Goal: Task Accomplishment & Management: Complete application form

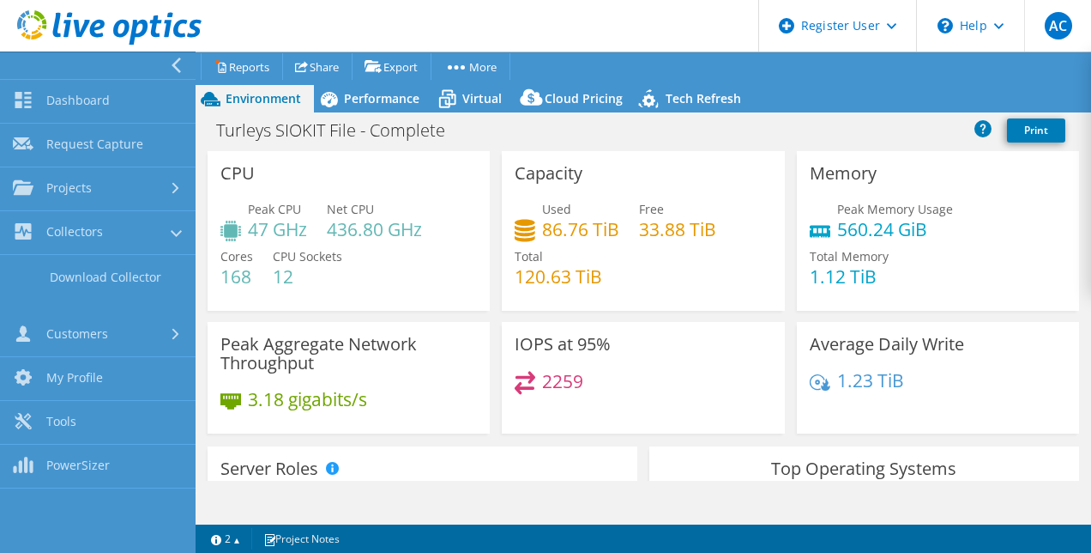
select select "EULondon"
select select "USD"
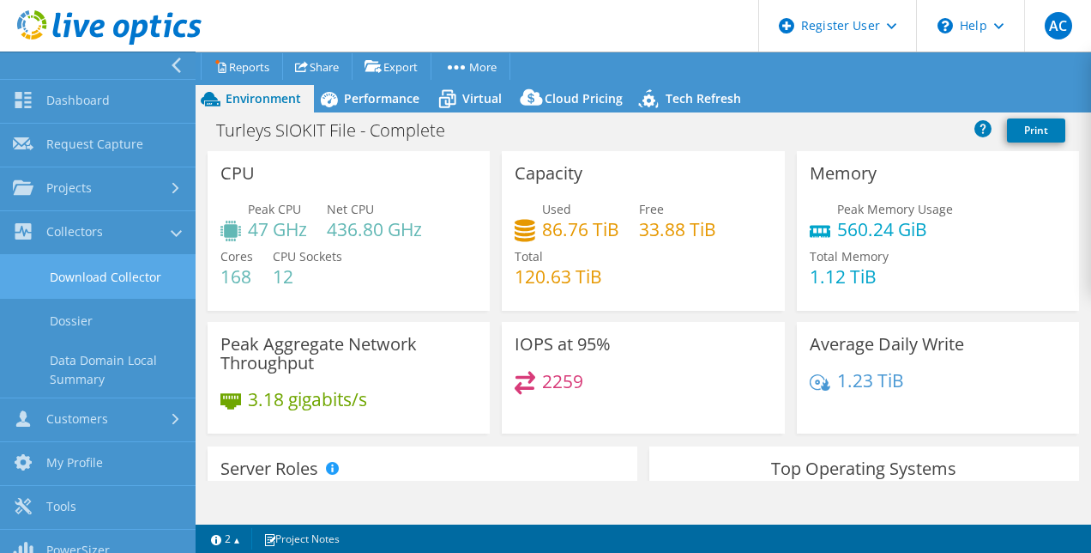
scroll to position [18, 0]
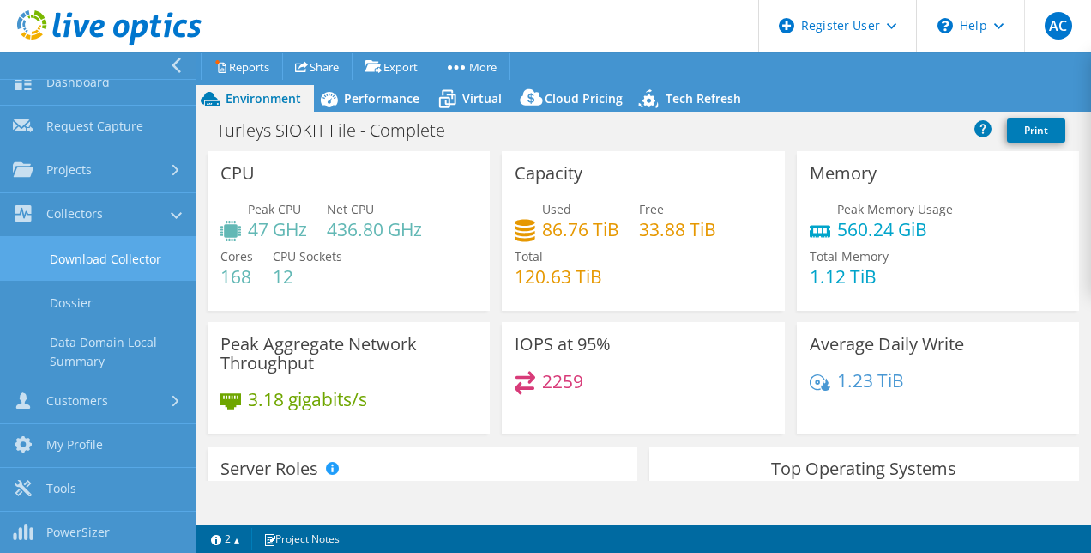
click at [119, 269] on link "Download Collector" at bounding box center [98, 259] width 196 height 44
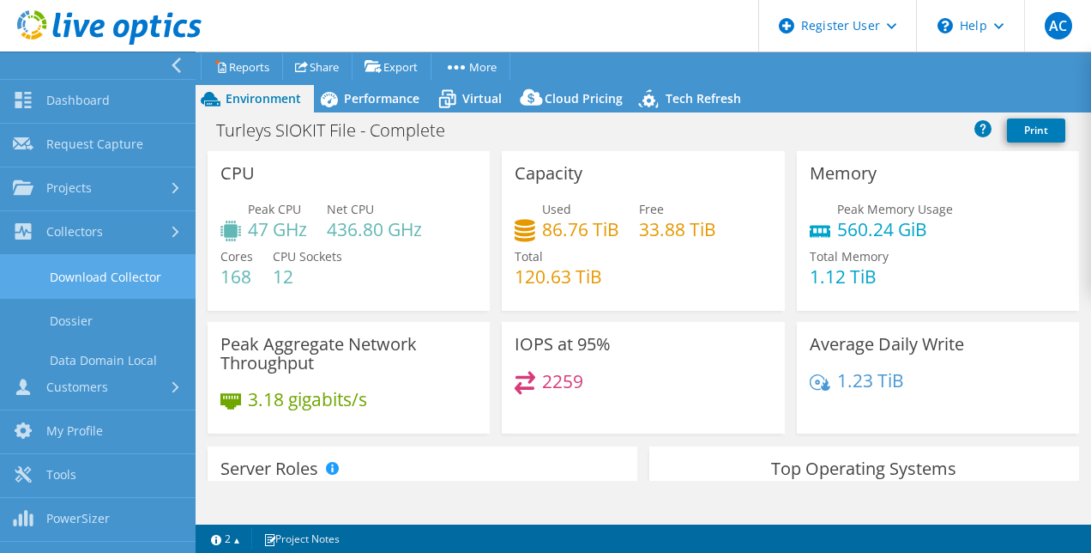
scroll to position [0, 0]
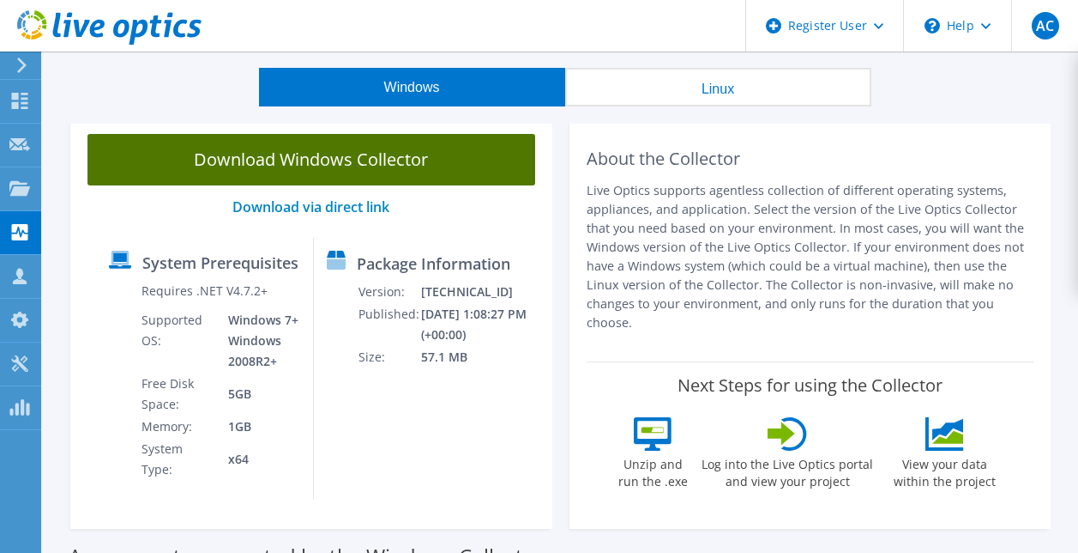
scroll to position [50, 0]
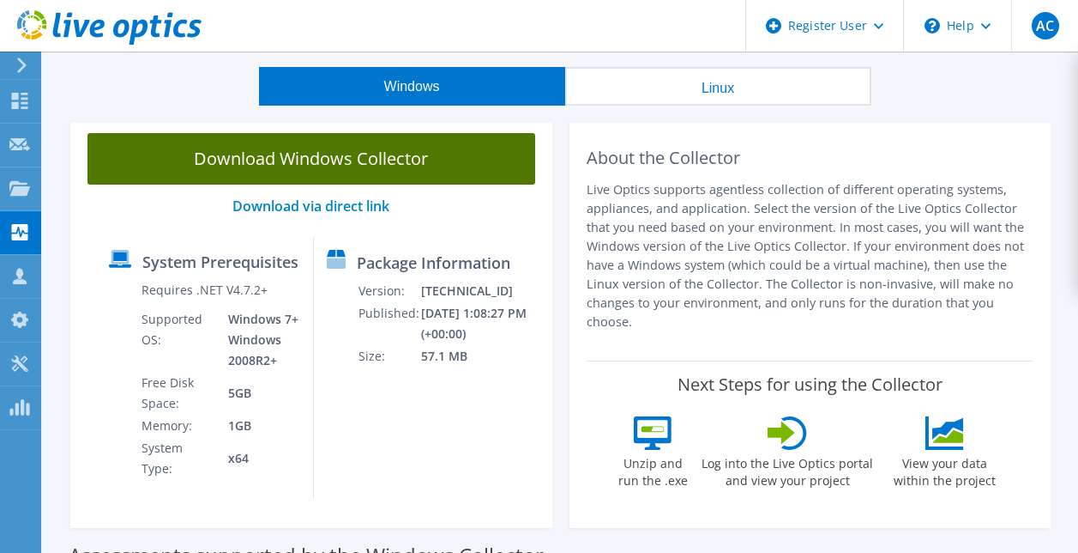
click at [474, 177] on link "Download Windows Collector" at bounding box center [312, 158] width 448 height 51
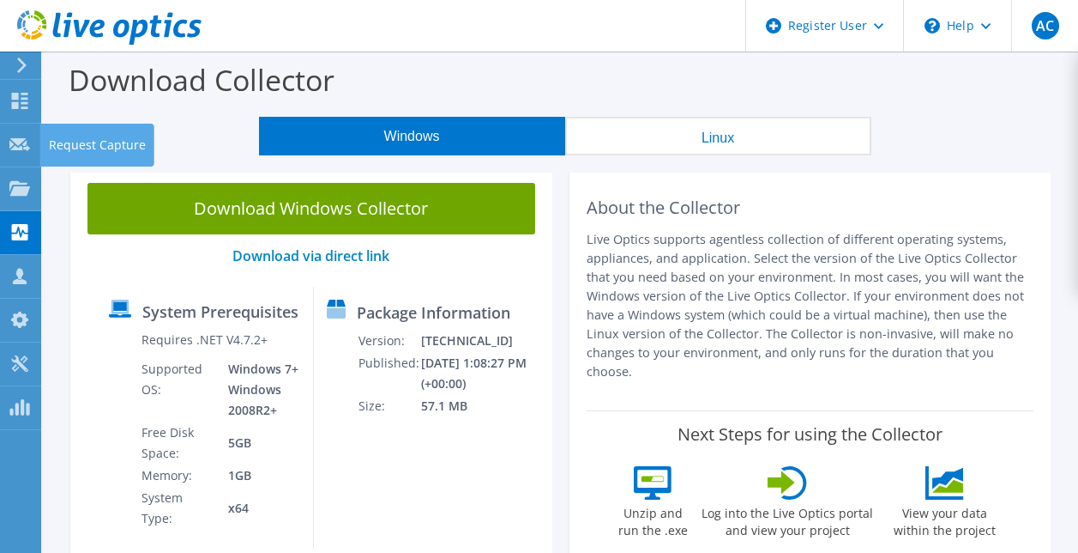
click at [68, 136] on div "Request Capture" at bounding box center [97, 145] width 114 height 43
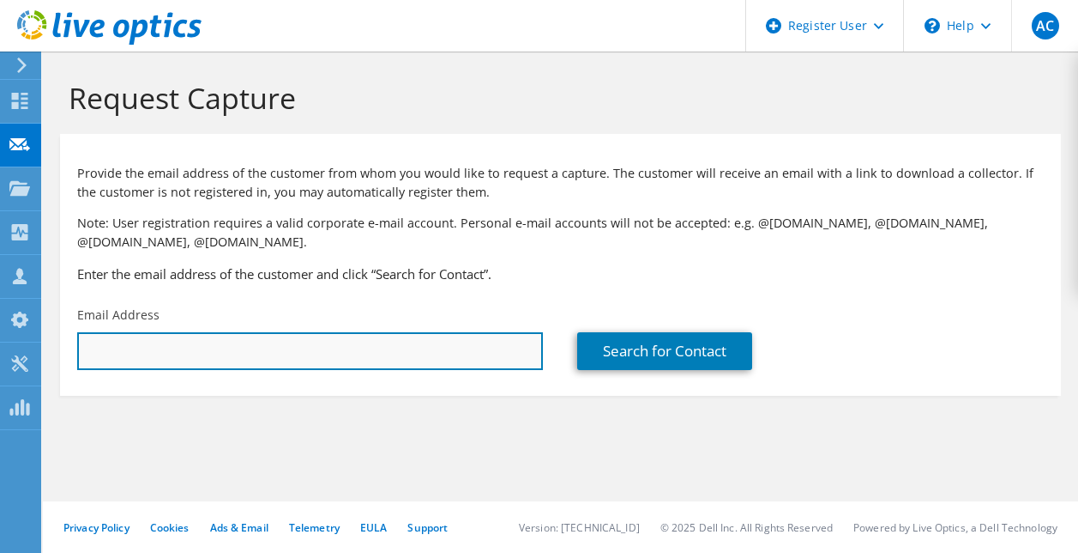
click at [239, 353] on input "text" at bounding box center [310, 351] width 466 height 38
paste input "Grégoire ALLOT <gregoire.allot@heliaq.fr>"
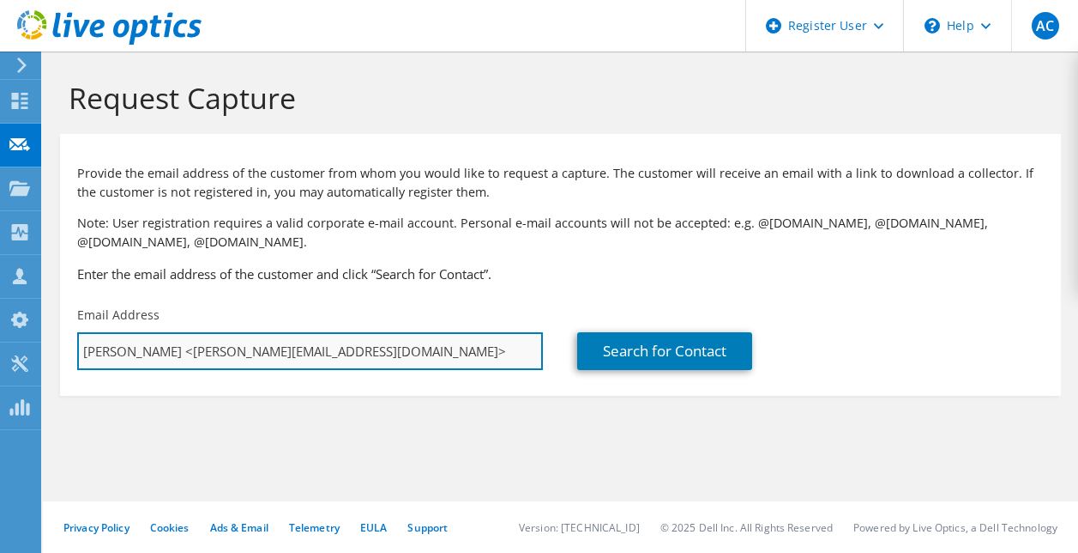
drag, startPoint x: 188, startPoint y: 351, endPoint x: 84, endPoint y: 353, distance: 103.8
click at [84, 353] on input "Grégoire ALLOT <gregoire.allot@heliaq.fr>" at bounding box center [310, 351] width 466 height 38
click at [259, 354] on input "gregoire.allot@heliaq.fr>" at bounding box center [310, 351] width 466 height 38
type input "gregoire.allot@heliaq.fr"
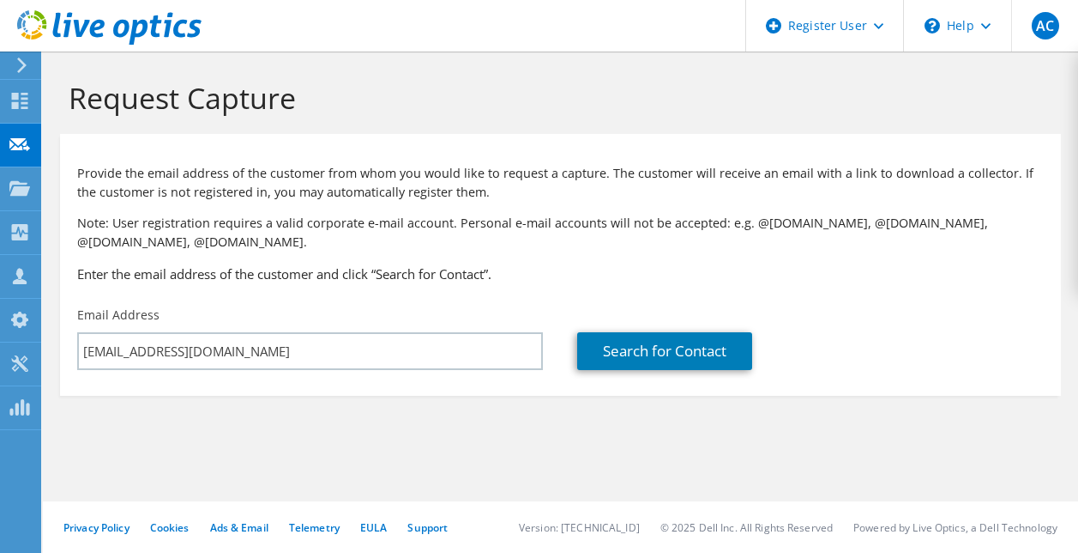
click at [670, 329] on div "Search for Contact" at bounding box center [810, 338] width 500 height 81
click at [673, 360] on link "Search for Contact" at bounding box center [664, 351] width 175 height 38
type input "ACECOM"
type input "GREGOIRE"
type input "ALLOT"
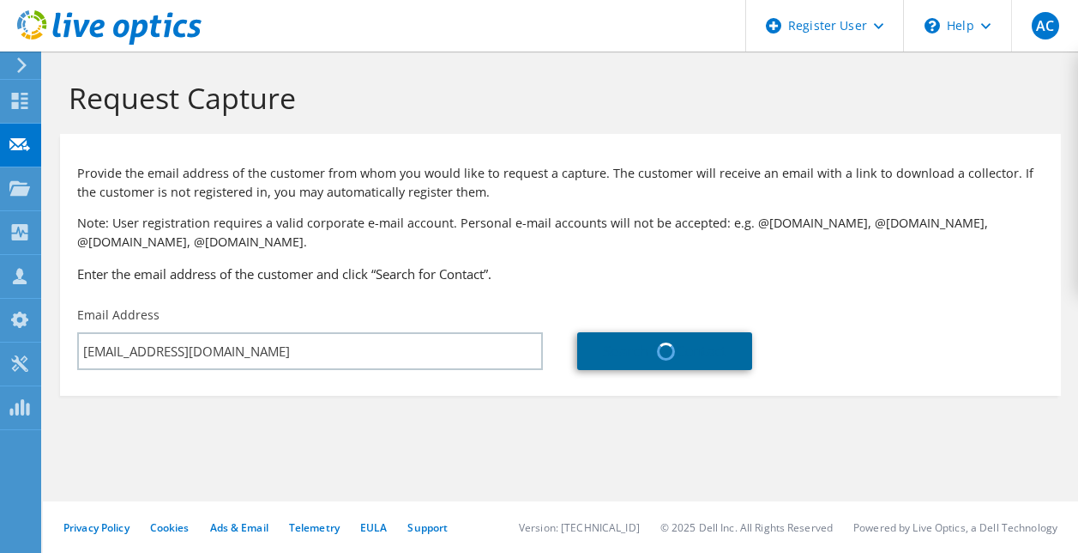
type input "France"
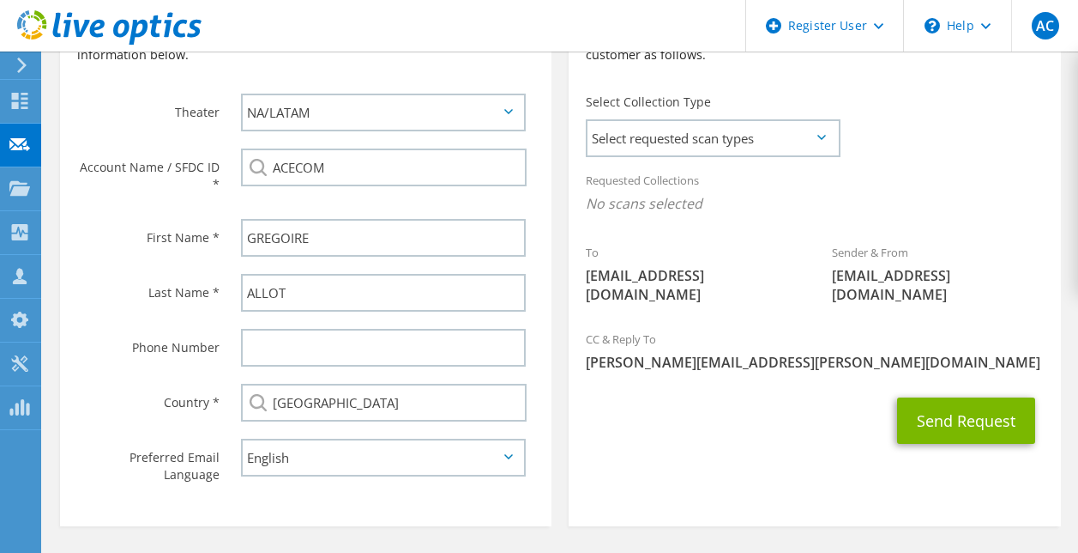
scroll to position [451, 0]
click at [644, 158] on div "Select Collection Type Select requested scan types Server Virtualization Optica…" at bounding box center [712, 122] width 287 height 77
click at [638, 154] on span "Select requested scan types" at bounding box center [713, 137] width 251 height 34
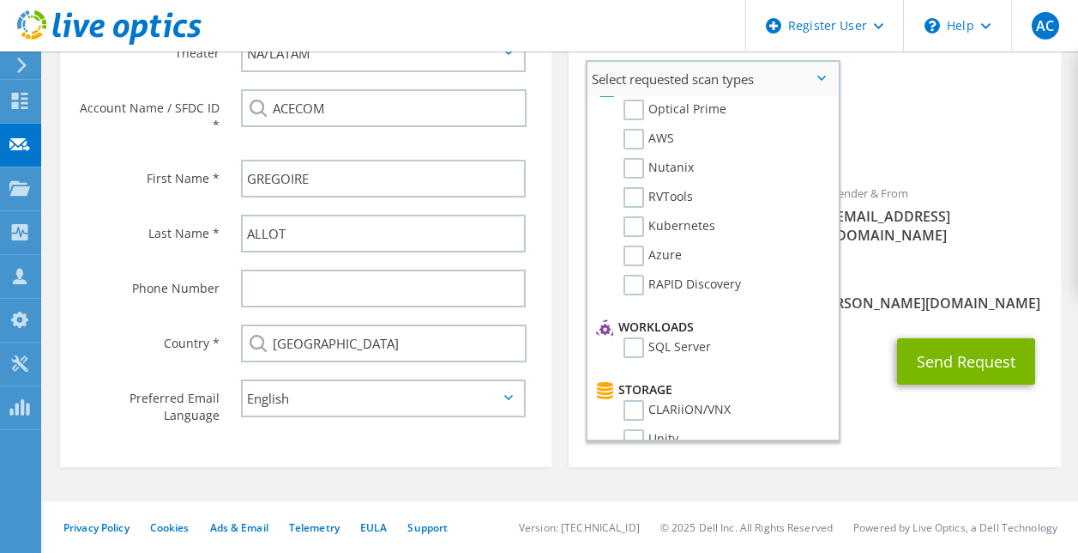
scroll to position [0, 0]
